Goal: Navigation & Orientation: Find specific page/section

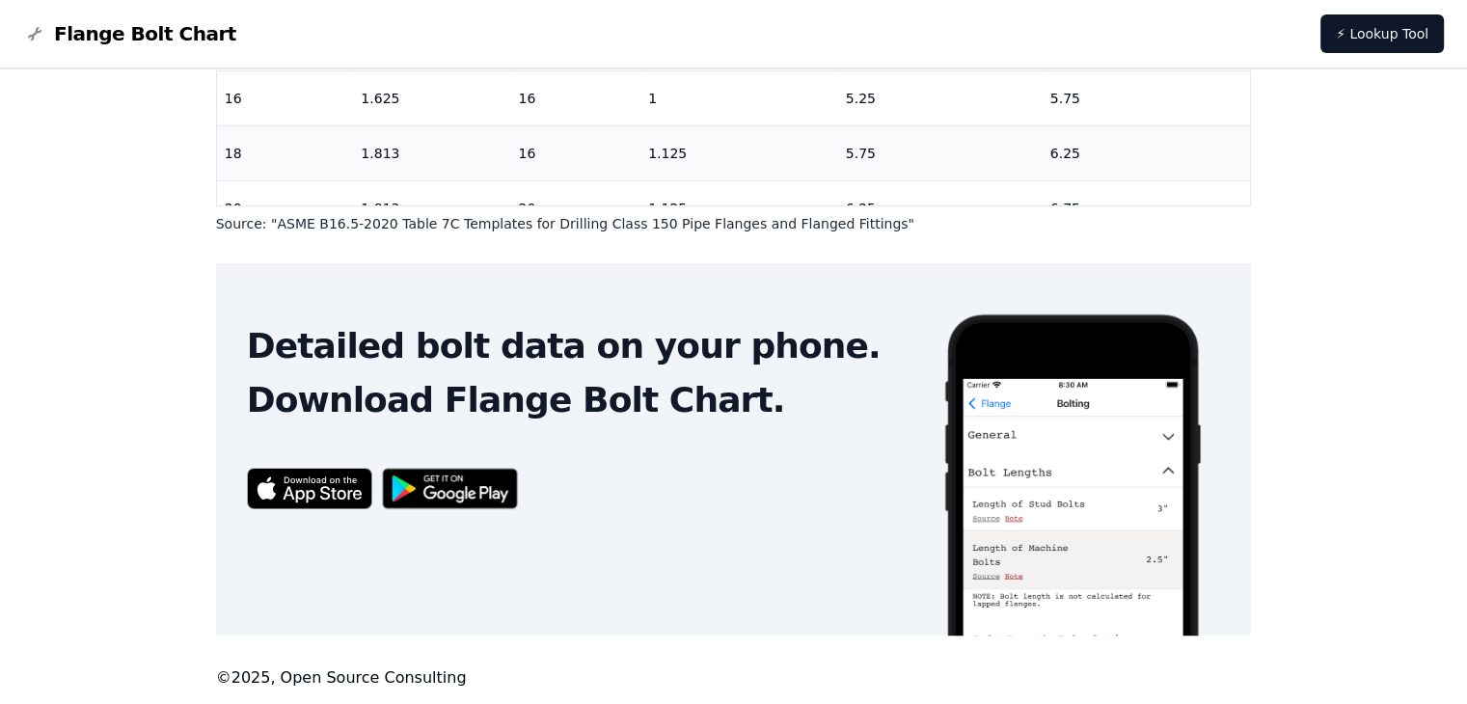
scroll to position [733, 0]
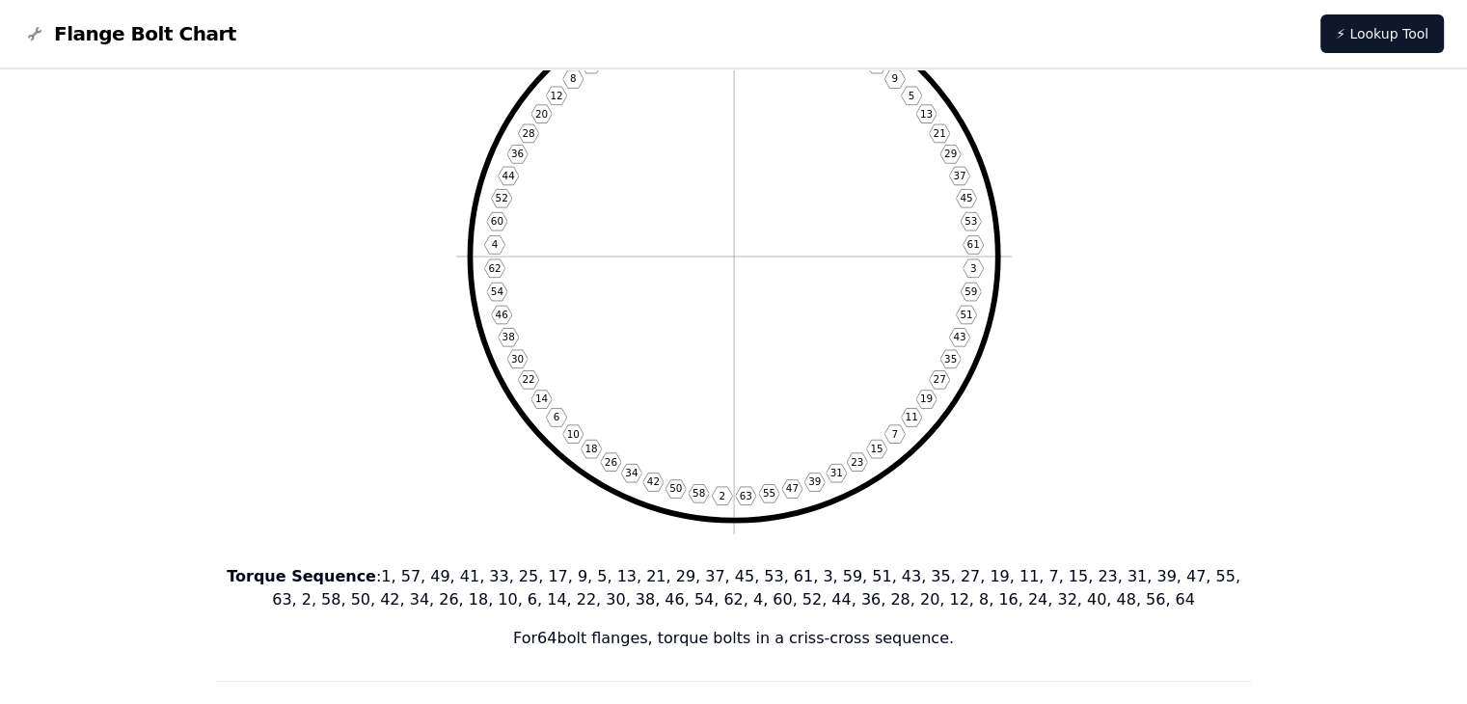
scroll to position [61, 0]
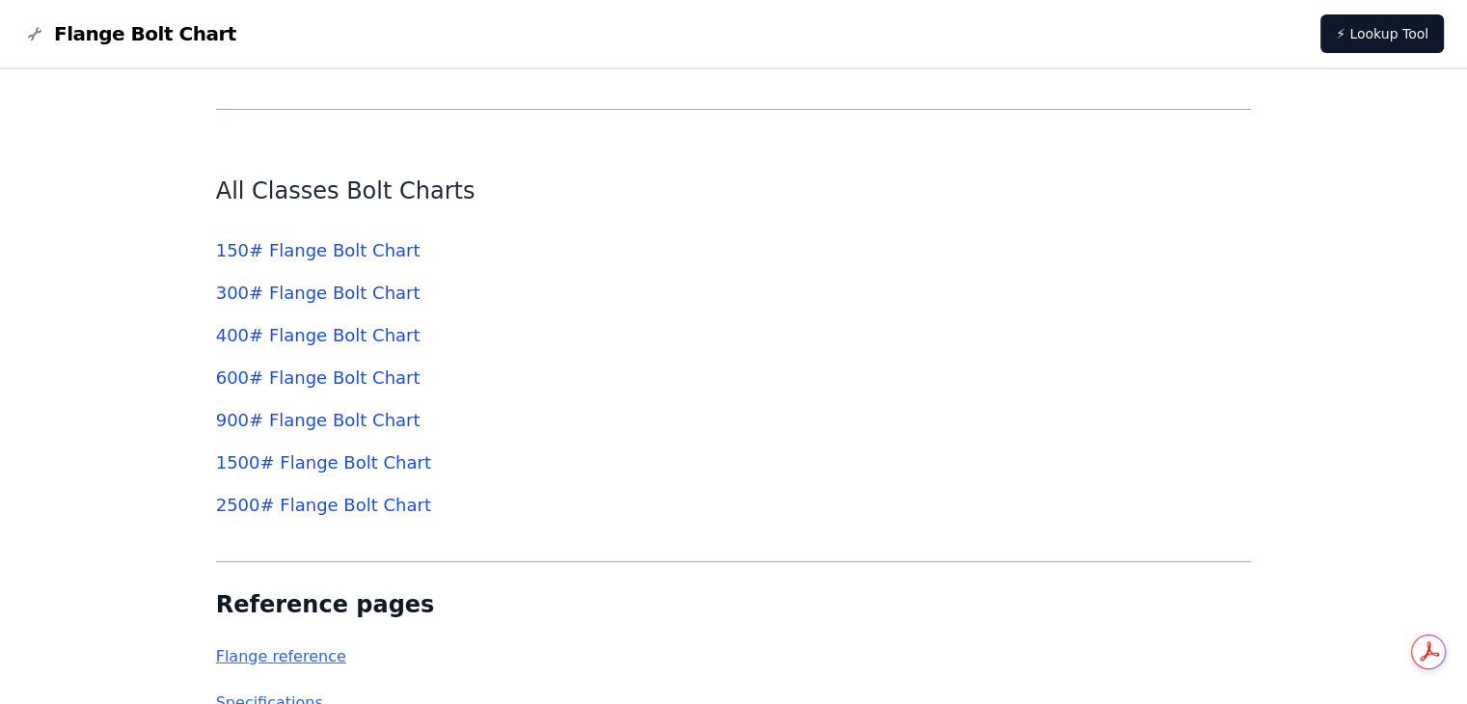
scroll to position [5980, 0]
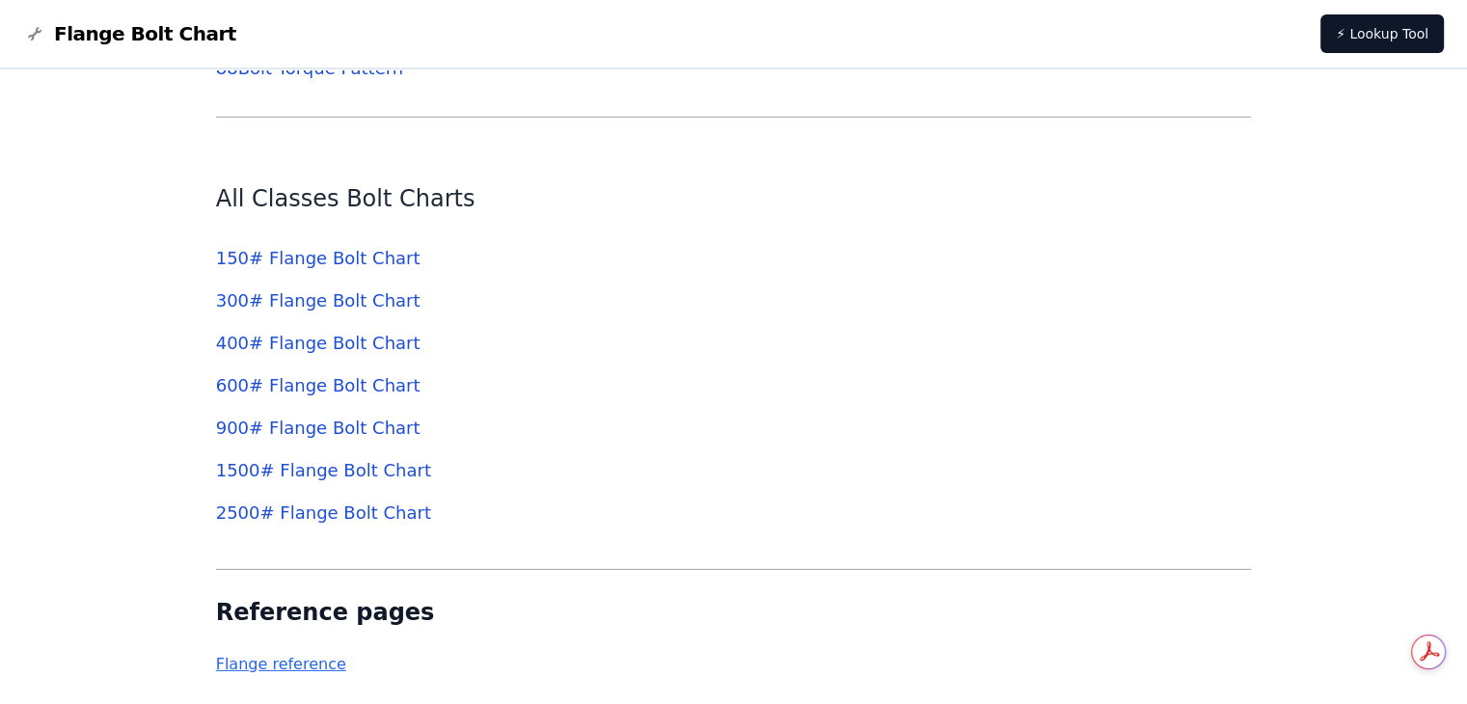
click at [331, 298] on link "300 # Flange Bolt Chart" at bounding box center [318, 300] width 204 height 20
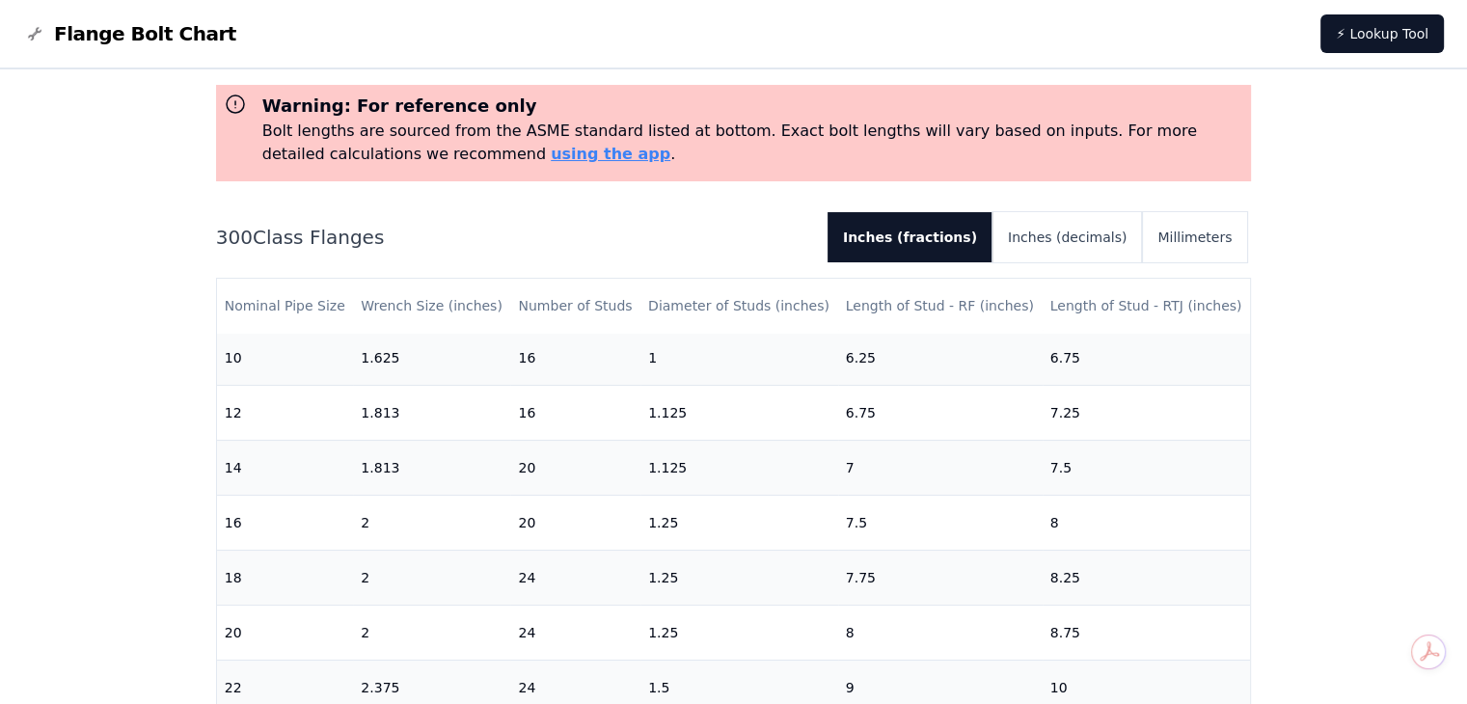
scroll to position [386, 0]
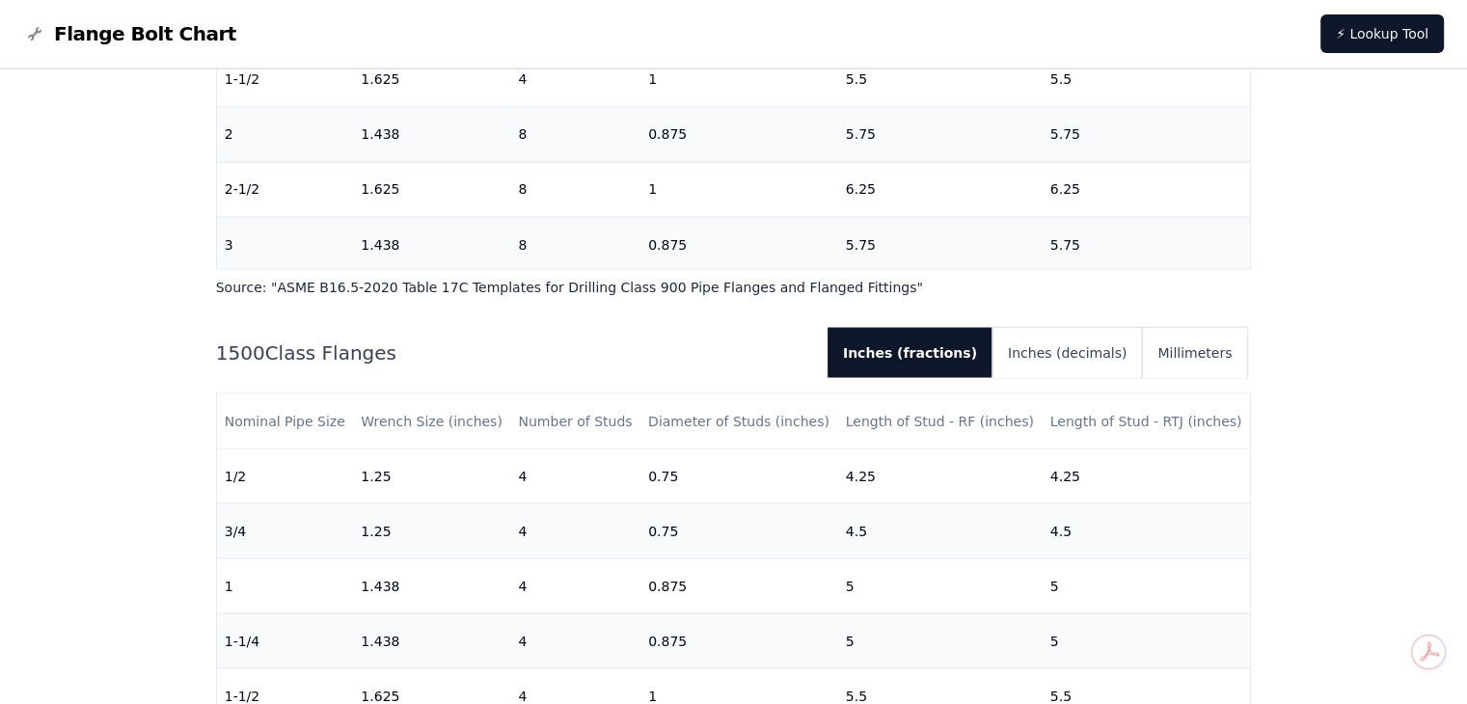
scroll to position [2980, 0]
